Goal: Task Accomplishment & Management: Use online tool/utility

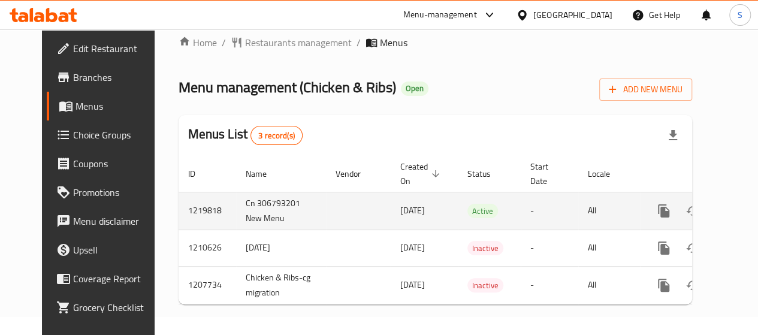
scroll to position [29, 0]
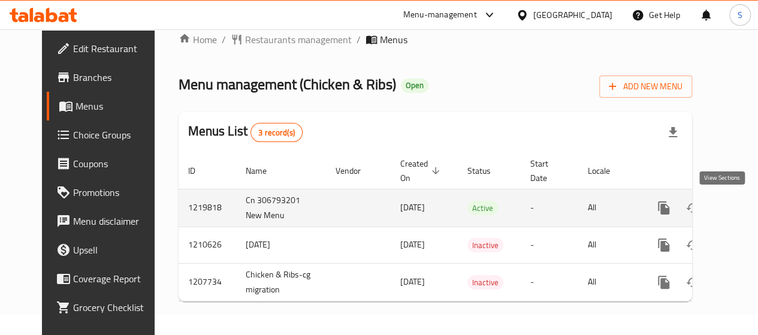
click at [736, 193] on link "enhanced table" at bounding box center [750, 207] width 29 height 29
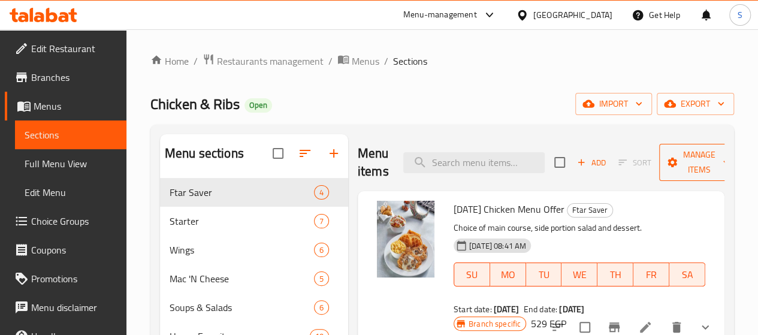
click at [720, 164] on icon "button" at bounding box center [726, 162] width 12 height 12
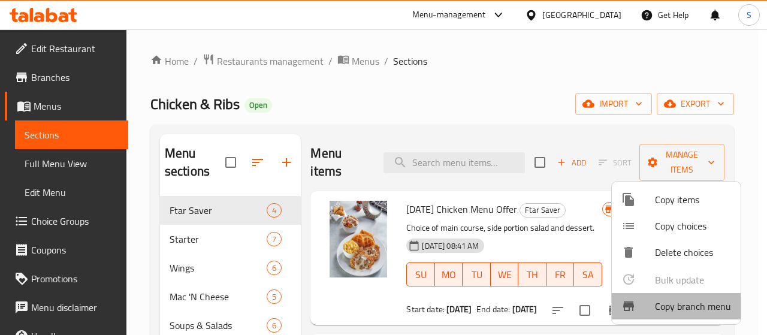
click at [707, 310] on span "Copy branch menu" at bounding box center [693, 306] width 76 height 14
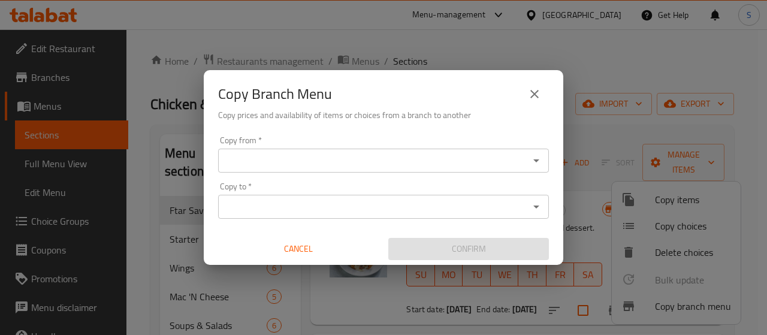
click at [358, 159] on input "Copy from   *" at bounding box center [374, 160] width 304 height 17
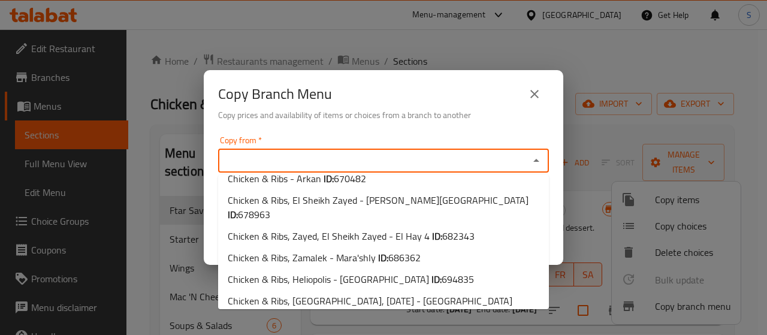
scroll to position [213, 0]
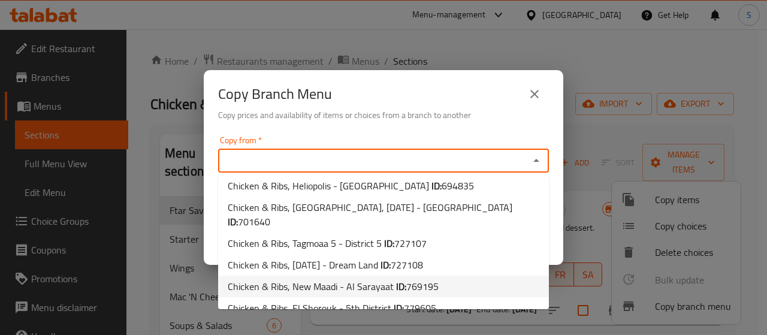
click at [449, 276] on li "Chicken & Ribs, New Maadi - Al Sarayaat ID: 769195" at bounding box center [383, 287] width 331 height 22
type input "Chicken & Ribs, New Maadi - Al Sarayaat"
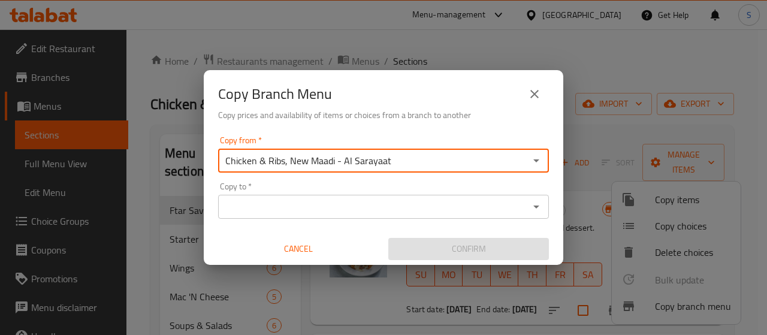
click at [391, 208] on input "Copy to   *" at bounding box center [374, 206] width 304 height 17
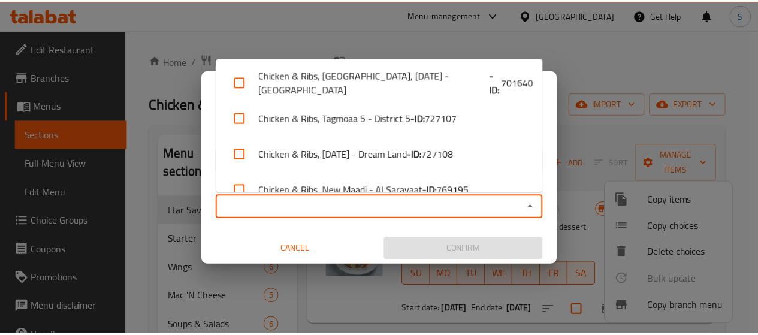
scroll to position [359, 0]
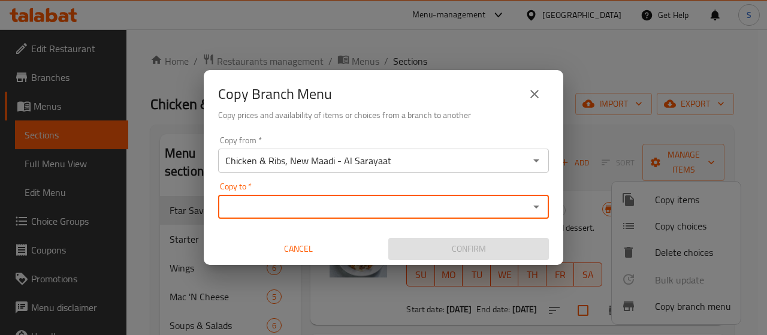
click at [290, 253] on span "Cancel" at bounding box center [298, 248] width 151 height 15
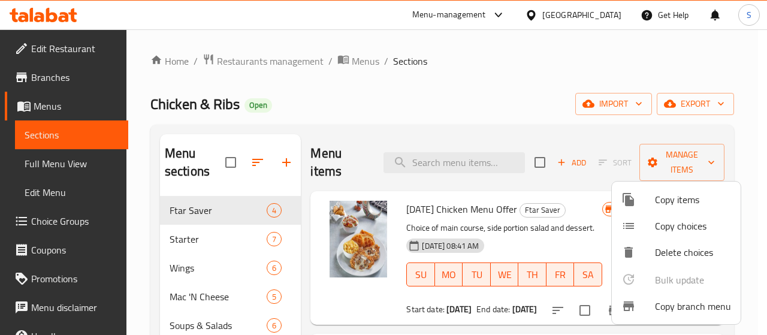
click at [59, 15] on div at bounding box center [383, 167] width 767 height 335
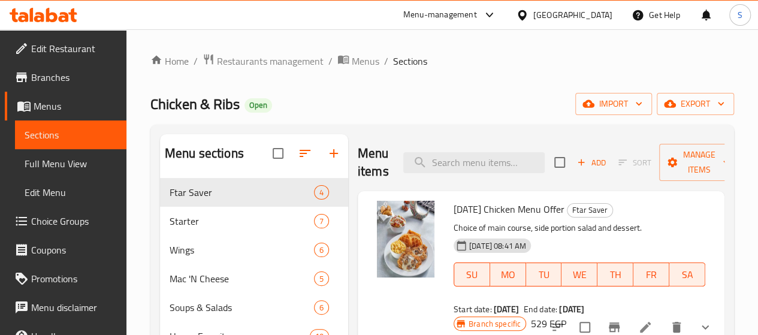
click at [54, 14] on icon at bounding box center [51, 15] width 11 height 14
